Goal: Find contact information: Find contact information

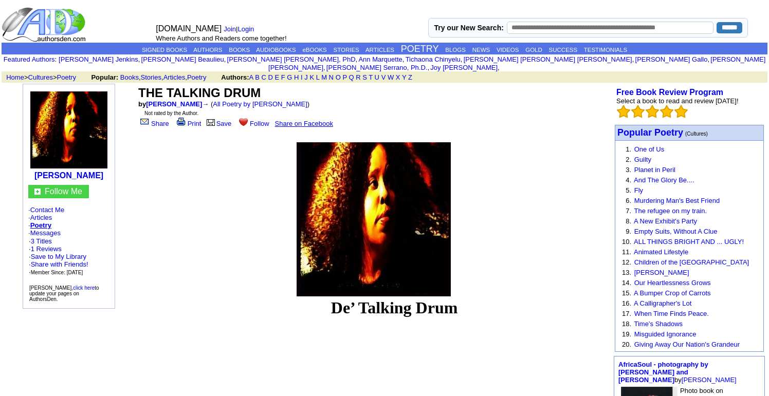
click at [205, 220] on td at bounding box center [373, 215] width 473 height 164
drag, startPoint x: 140, startPoint y: 82, endPoint x: 202, endPoint y: 99, distance: 64.8
click at [202, 99] on td "THE TALKING DRUM by jacqueline amos → ( All Poetry by jacqueline amos ) Not rat…" at bounding box center [373, 107] width 475 height 46
copy td "THE TALKING DRUM by jacqueline amos"
click at [266, 200] on td at bounding box center [373, 215] width 473 height 164
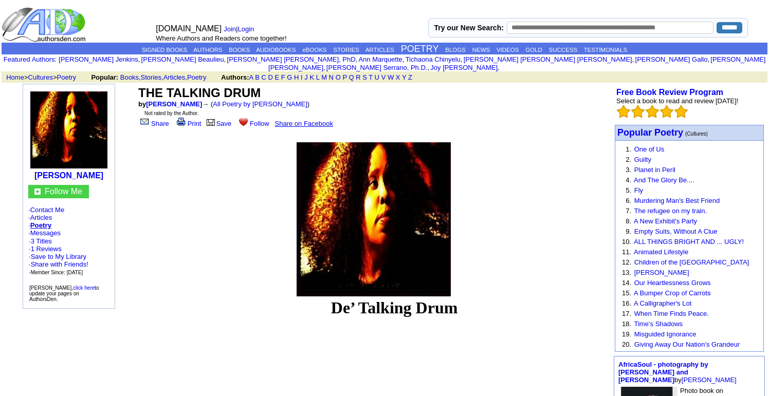
click at [379, 252] on img at bounding box center [373, 219] width 154 height 154
click at [269, 100] on link "All Poetry by jacqueline amos" at bounding box center [260, 104] width 95 height 8
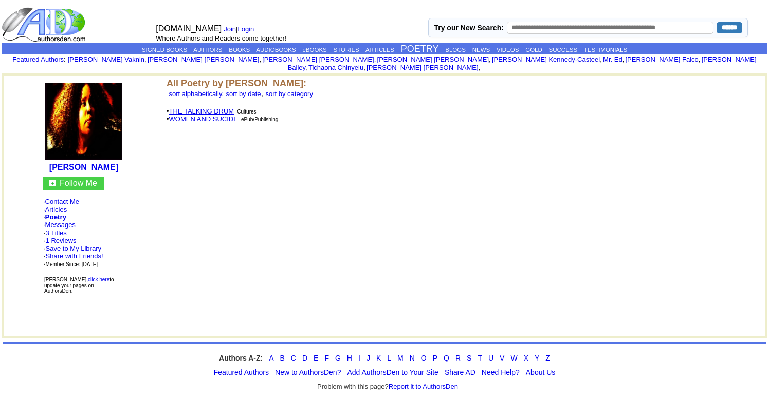
click at [191, 172] on td "All Poetry by jacqueline amos: sort alphabetically , sort by date , sort by cat…" at bounding box center [464, 206] width 601 height 261
click at [61, 198] on link "Contact Me" at bounding box center [62, 202] width 34 height 8
drag, startPoint x: 49, startPoint y: 158, endPoint x: 117, endPoint y: 161, distance: 68.4
click at [117, 161] on td "jacqueline amos" at bounding box center [84, 127] width 86 height 96
copy b "jacqueline amos"
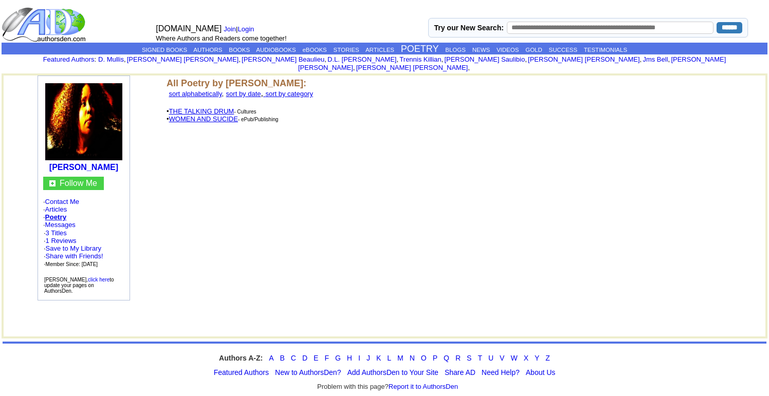
click at [368, 179] on td "All Poetry by jacqueline amos: sort alphabetically , sort by date , sort by cat…" at bounding box center [464, 206] width 601 height 261
